Goal: Transaction & Acquisition: Purchase product/service

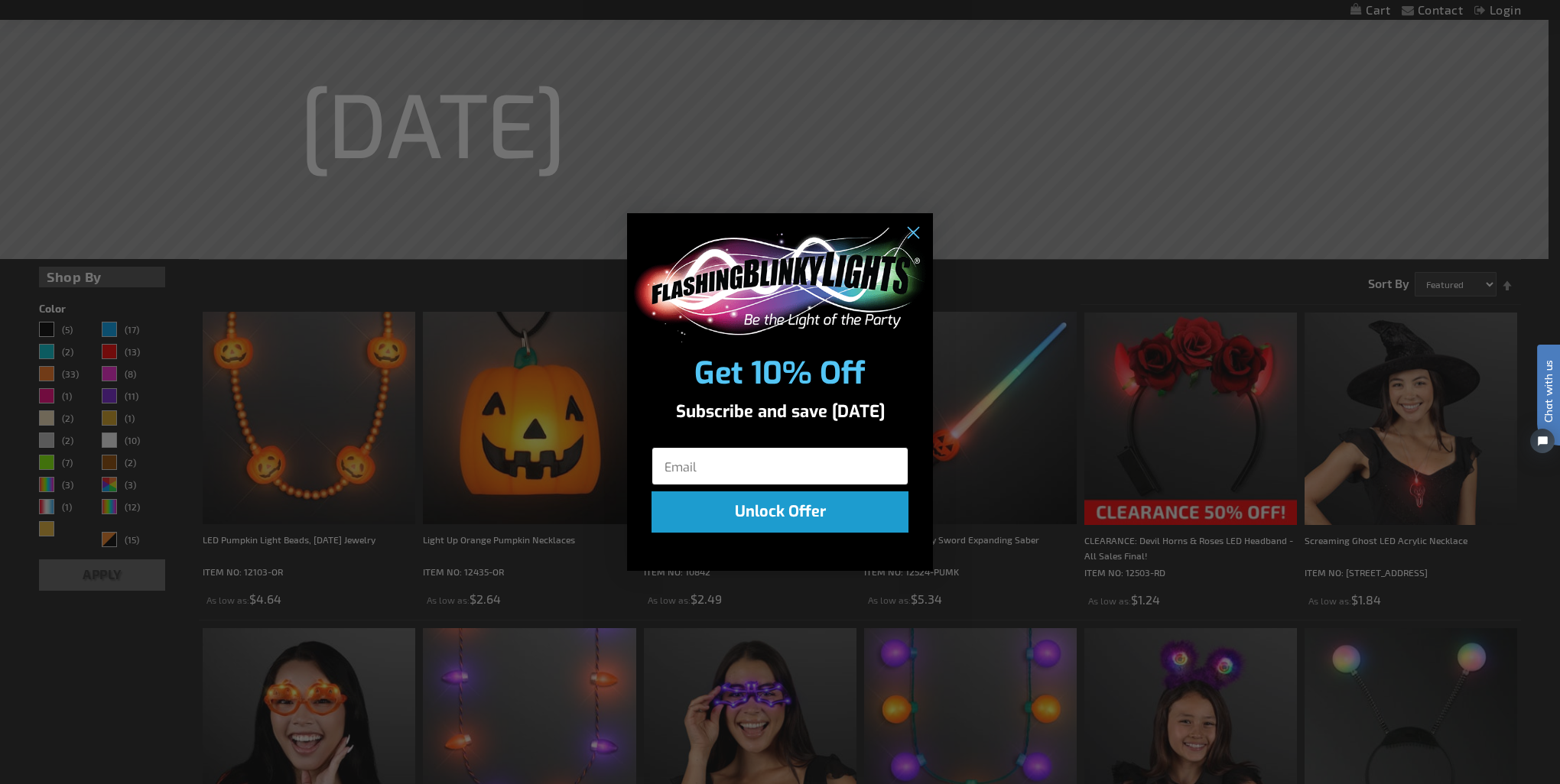
click at [698, 458] on input "Email" at bounding box center [780, 466] width 257 height 38
type input "[EMAIL_ADDRESS][DOMAIN_NAME]"
click at [872, 501] on button "Unlock Offer" at bounding box center [780, 512] width 257 height 42
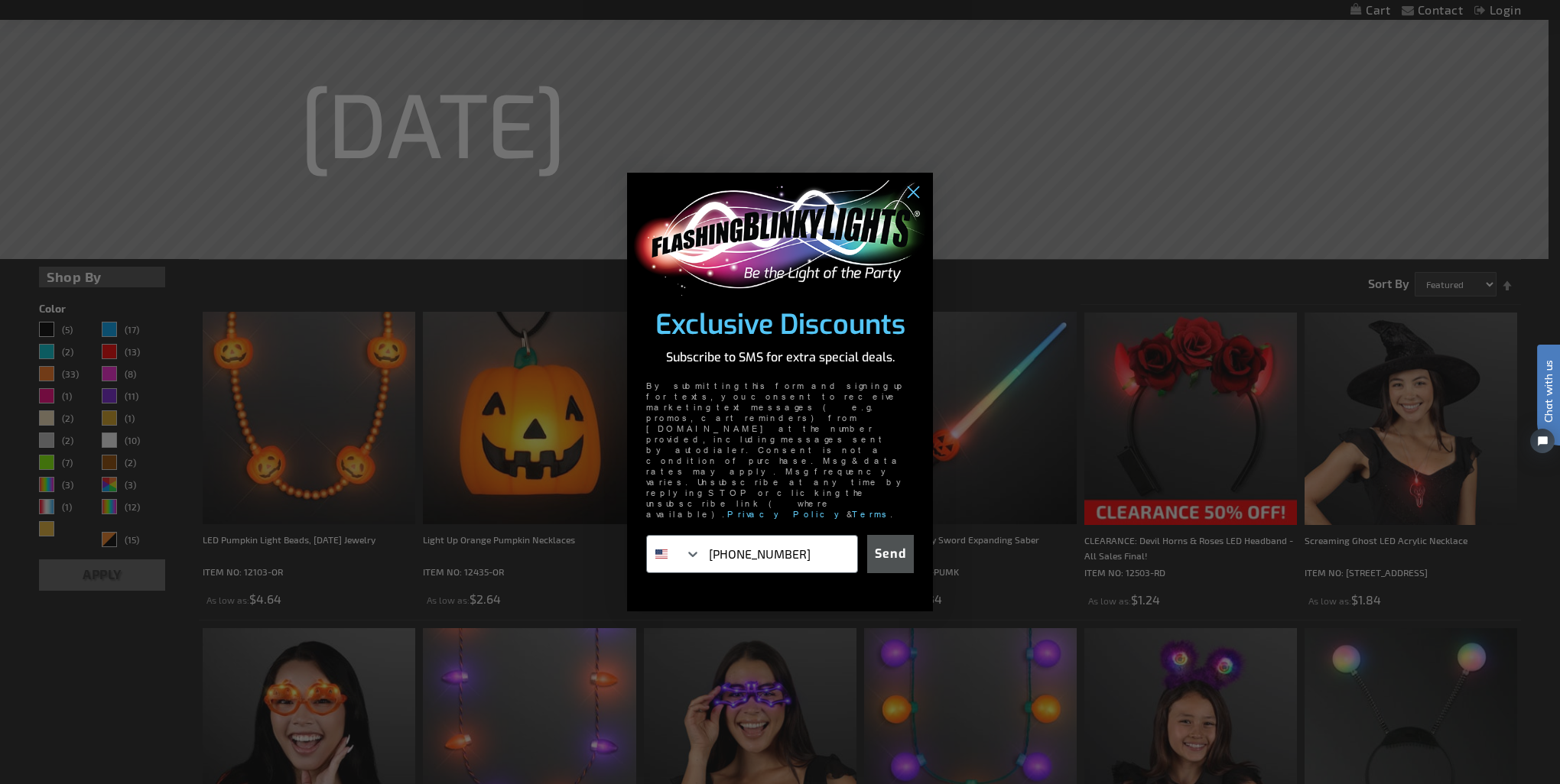
type input "[PHONE_NUMBER]"
click at [887, 535] on button "Send" at bounding box center [890, 554] width 46 height 38
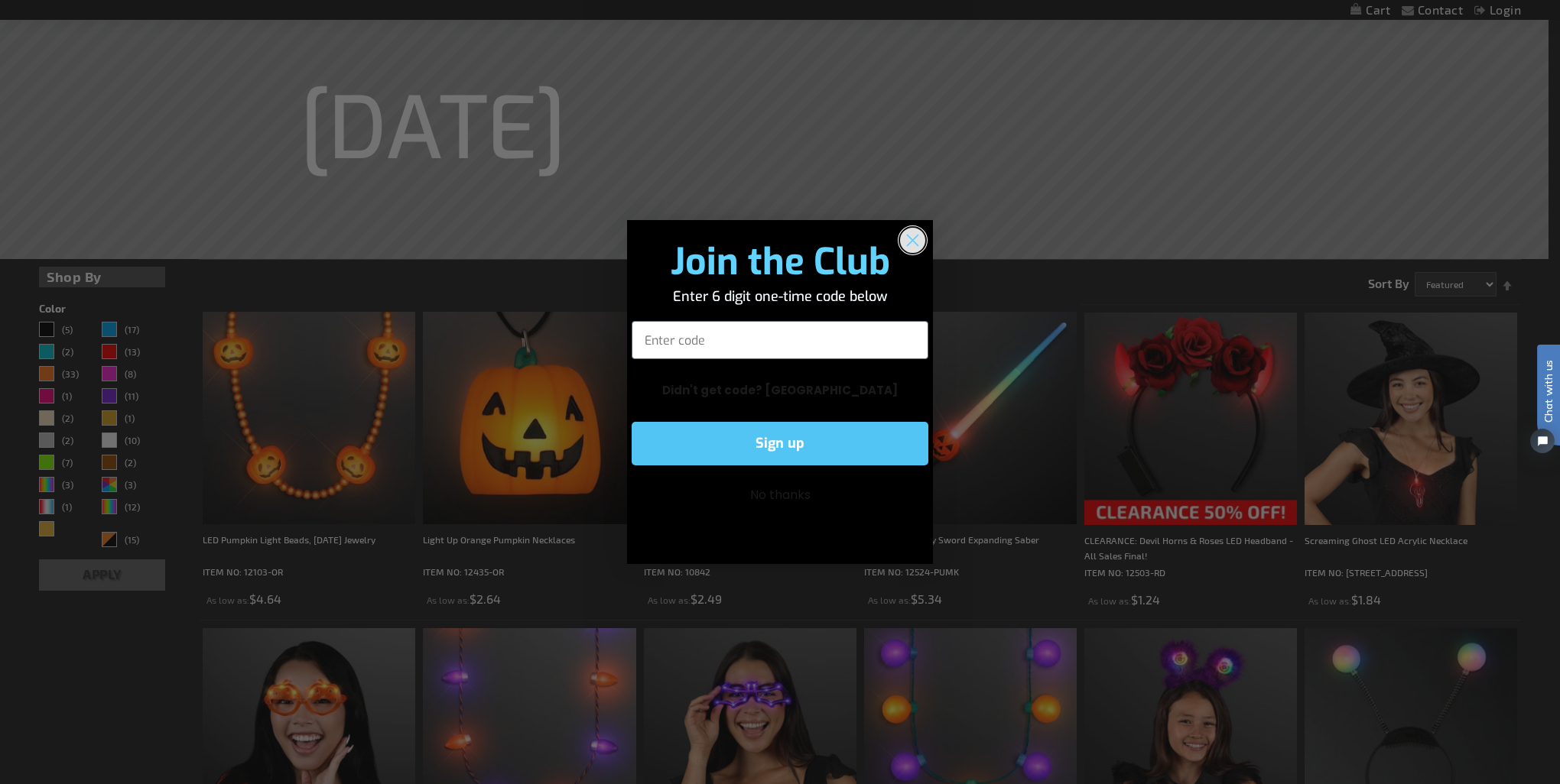
click at [903, 242] on circle "Close dialog" at bounding box center [912, 240] width 26 height 26
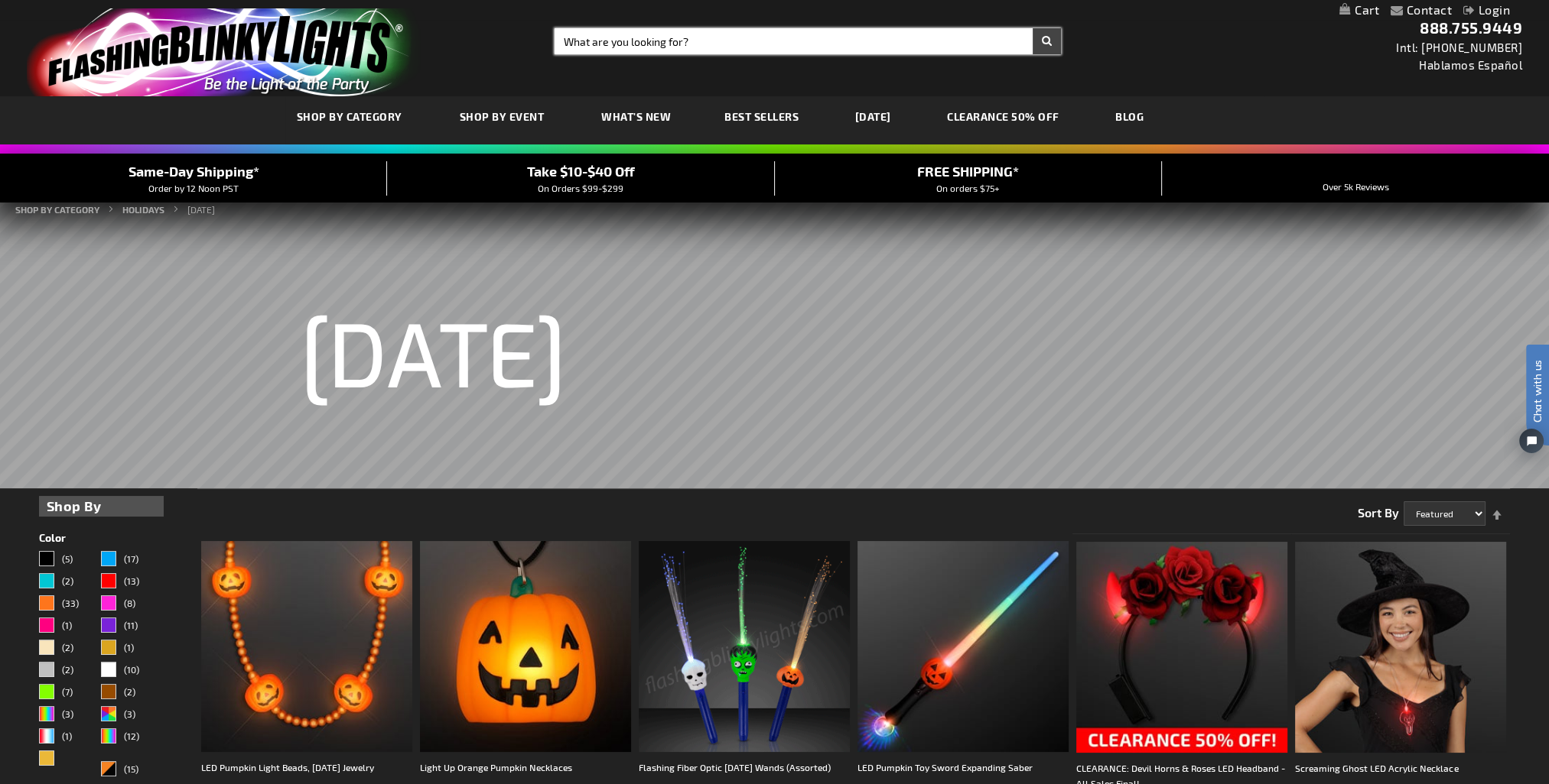
click at [610, 37] on input "Search" at bounding box center [808, 41] width 507 height 26
type input "witch hat"
click at [1049, 31] on button "Search" at bounding box center [1047, 41] width 28 height 26
